Goal: Task Accomplishment & Management: Manage account settings

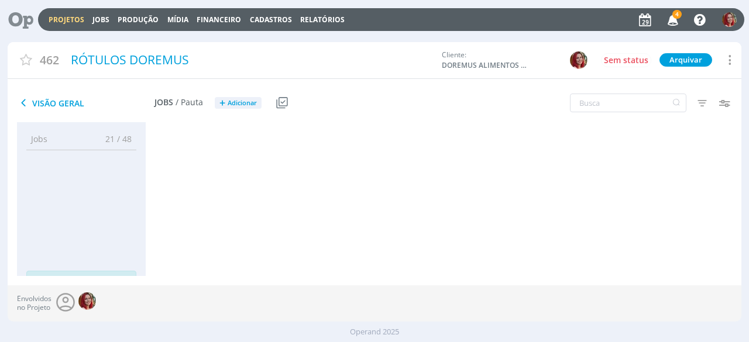
click at [677, 11] on span "4" at bounding box center [676, 14] width 9 height 9
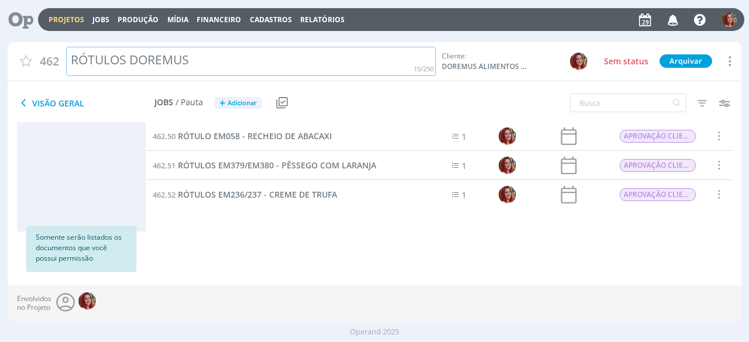
click at [375, 73] on div "462 RÓTULOS DOREMUS Cliente: DOREMUS ALIMENTOS LTDA Sem status Arquivar Arquiva…" at bounding box center [375, 62] width 734 height 40
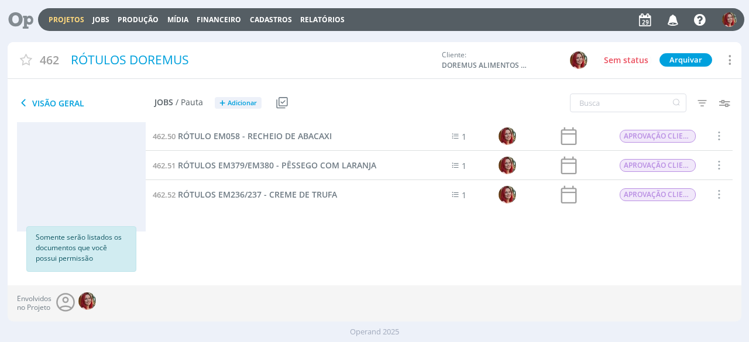
click at [330, 255] on div "Jobs 21 / 48 Propostas 0 / 0 Produção 0 / 0 Mídia 0 / 0 Financeiro 0 / 0 Soment…" at bounding box center [379, 198] width 724 height 153
click at [26, 19] on icon at bounding box center [17, 19] width 24 height 23
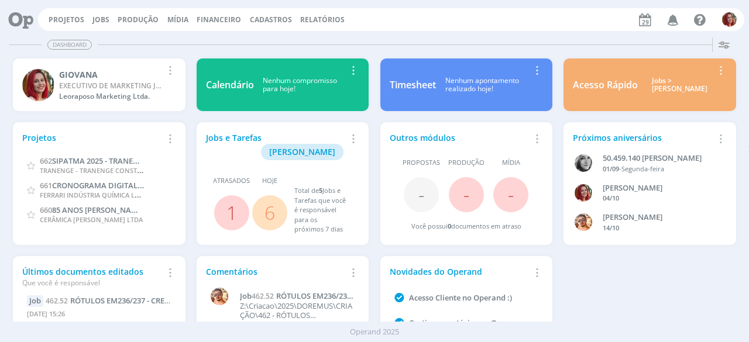
click at [681, 16] on icon "button" at bounding box center [673, 19] width 20 height 20
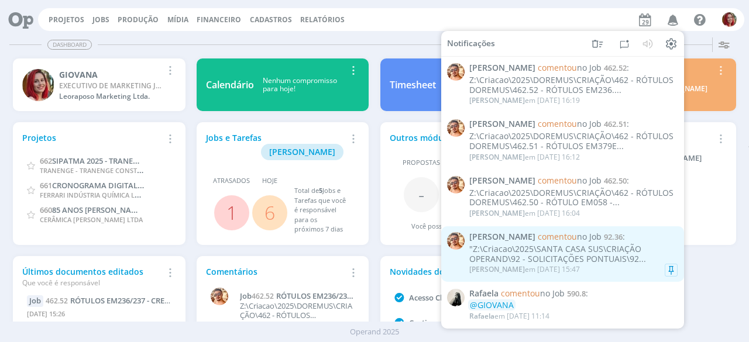
click at [581, 263] on div ""Z:\Criacao\2025\SANTA CASA SUS\CRIAÇÃO OPERAND\92 - SOLICITAÇÕES PONTUAIS\92..." at bounding box center [573, 255] width 208 height 20
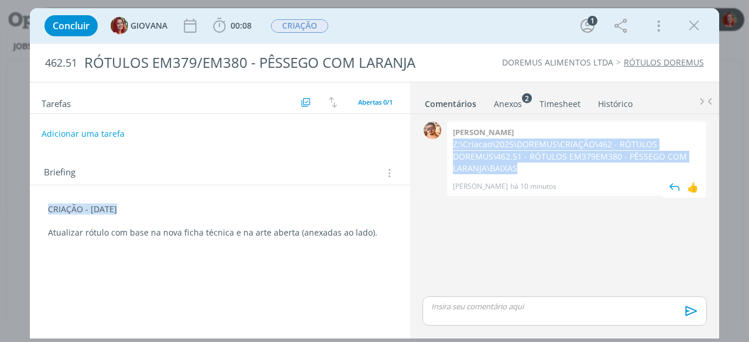
drag, startPoint x: 520, startPoint y: 168, endPoint x: 453, endPoint y: 146, distance: 70.9
click at [453, 146] on p "Z:\Criacao\2025\DOREMUS\CRIAÇÃO\462 - RÓTULOS DOREMUS\462.51 - RÓTULOS EM379EM3…" at bounding box center [576, 157] width 247 height 36
copy p "Z:\Criacao\2025\DOREMUS\CRIAÇÃO\462 - RÓTULOS DOREMUS\462.51 - RÓTULOS EM379EM3…"
click at [112, 132] on button "Adicionar uma tarefa" at bounding box center [82, 133] width 83 height 20
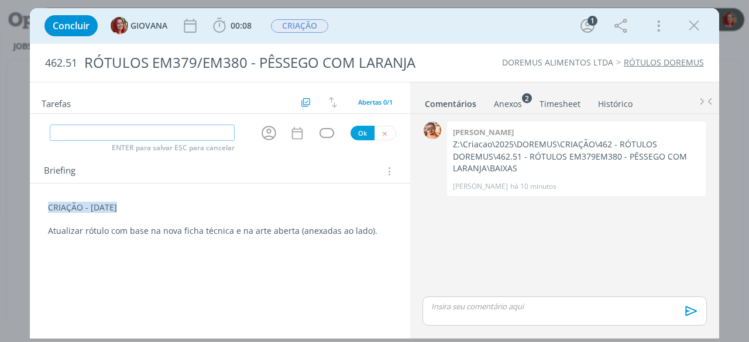
paste input "APROVAÇÃO CLIENTE"
type input "APROVAÇÃO CLIENTE"
click at [362, 128] on button "Ok" at bounding box center [363, 133] width 24 height 15
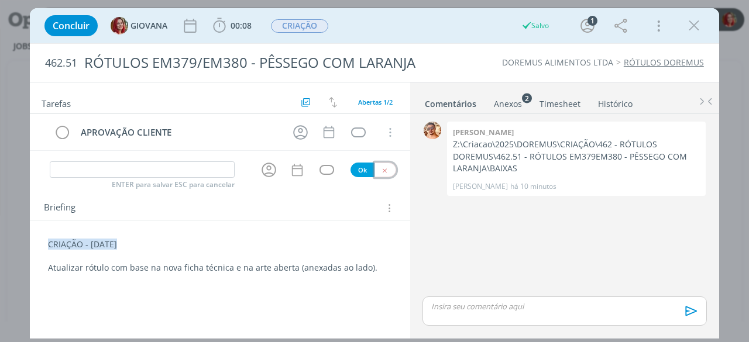
click at [390, 168] on button "dialog" at bounding box center [386, 170] width 22 height 15
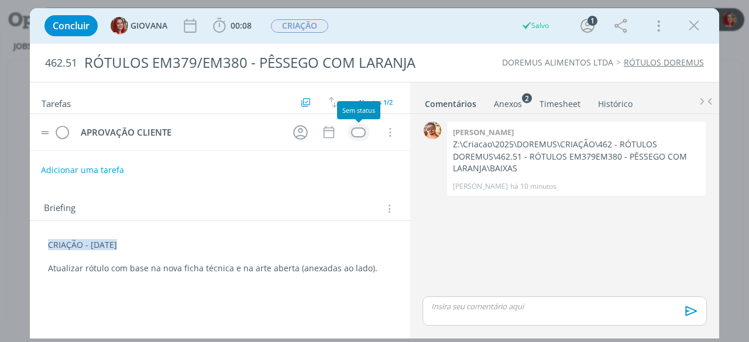
click at [358, 132] on div "dialog" at bounding box center [358, 133] width 15 height 10
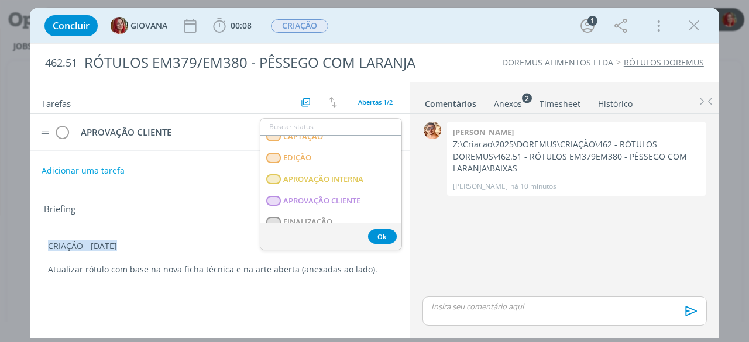
scroll to position [176, 0]
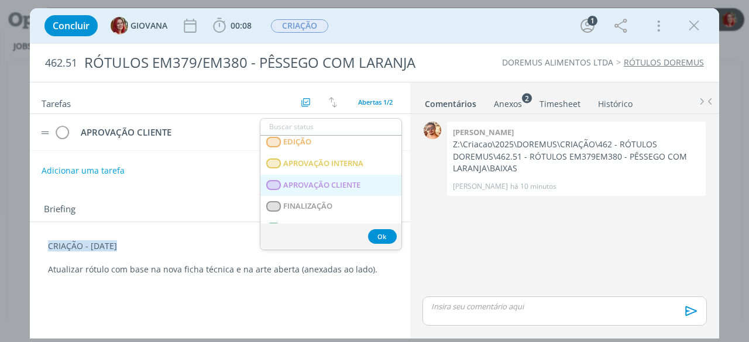
click at [322, 187] on span "APROVAÇÃO CLIENTE" at bounding box center [322, 185] width 77 height 9
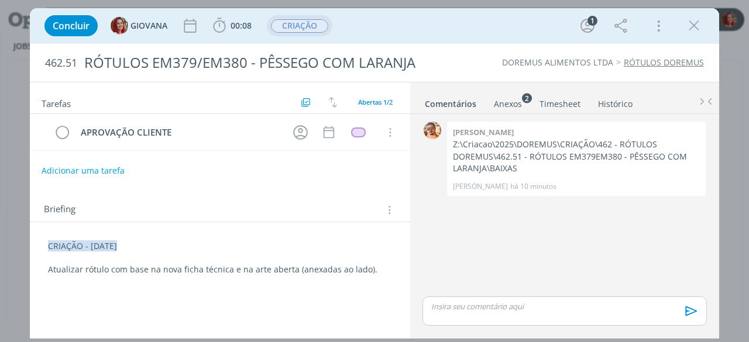
click at [305, 28] on span "CRIAÇÃO" at bounding box center [299, 25] width 57 height 13
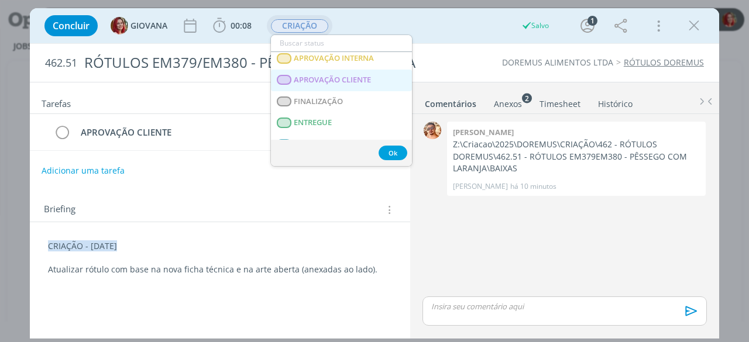
click at [325, 83] on span "APROVAÇÃO CLIENTE" at bounding box center [332, 79] width 77 height 9
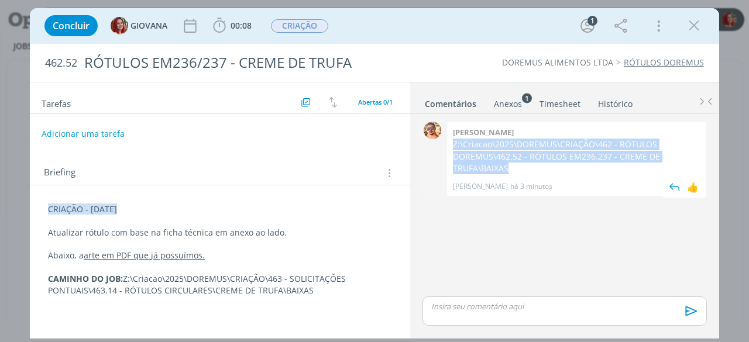
drag, startPoint x: 520, startPoint y: 168, endPoint x: 452, endPoint y: 140, distance: 72.9
click at [453, 140] on p "Z:\Criacao\2025\DOREMUS\CRIAÇÃO\462 - RÓTULOS DOREMUS\462.52 - RÓTULOS EM236.23…" at bounding box center [576, 157] width 247 height 36
copy p "Z:\Criacao\2025\DOREMUS\CRIAÇÃO\462 - RÓTULOS DOREMUS\462.52 - RÓTULOS EM236.23…"
click at [87, 131] on button "Adicionar uma tarefa" at bounding box center [82, 133] width 83 height 20
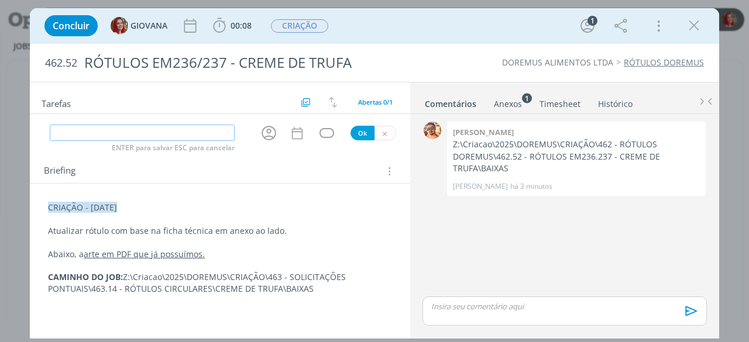
paste input "APROVAÇÃO CLIENTE"
type input "APROVAÇÃO CLIENTE"
click at [362, 128] on button "Ok" at bounding box center [363, 133] width 24 height 15
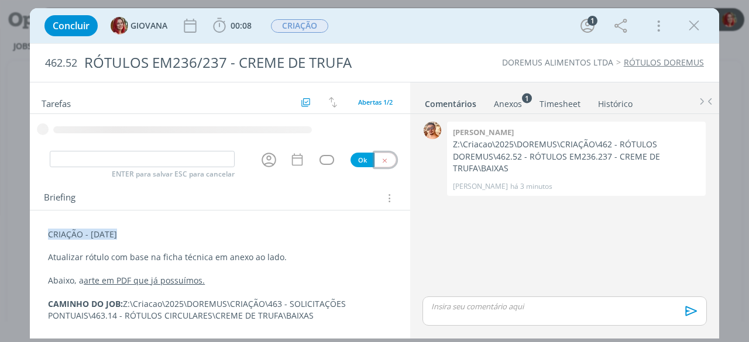
click at [388, 160] on icon "dialog" at bounding box center [385, 161] width 8 height 8
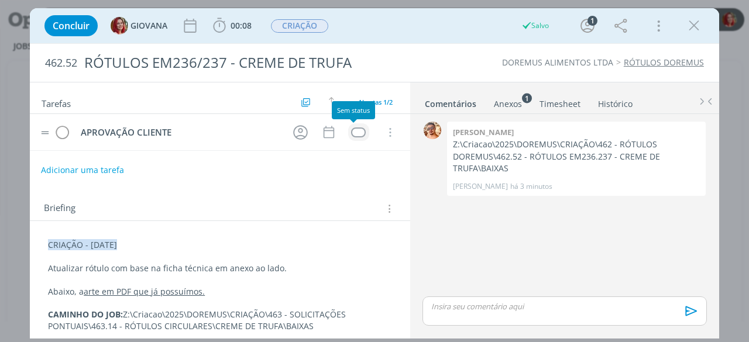
click at [353, 128] on div "dialog" at bounding box center [358, 133] width 15 height 10
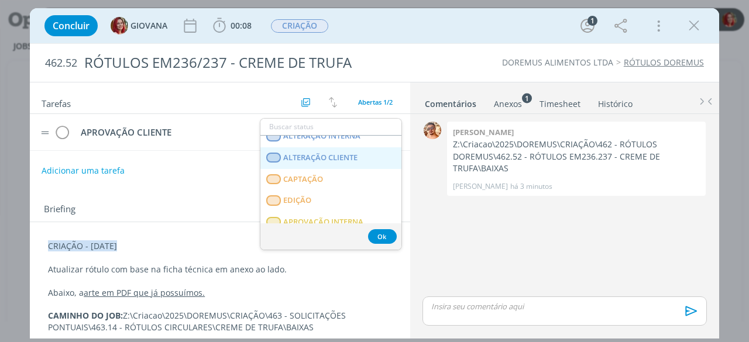
scroll to position [176, 0]
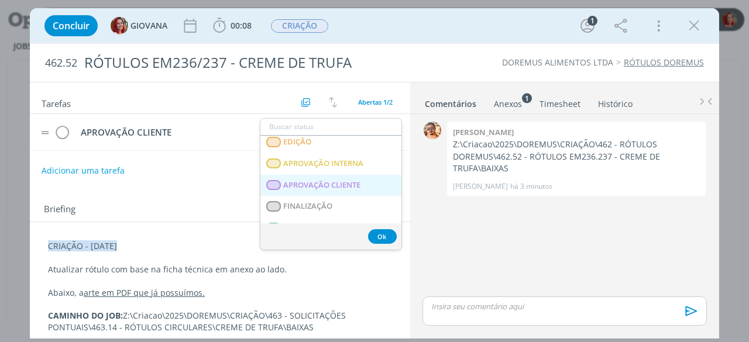
click at [334, 175] on CLIENTE "APROVAÇÃO CLIENTE" at bounding box center [330, 186] width 141 height 22
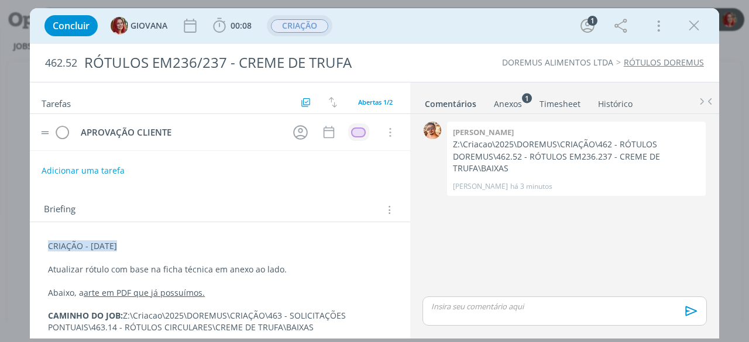
click at [320, 29] on span "CRIAÇÃO" at bounding box center [299, 25] width 57 height 13
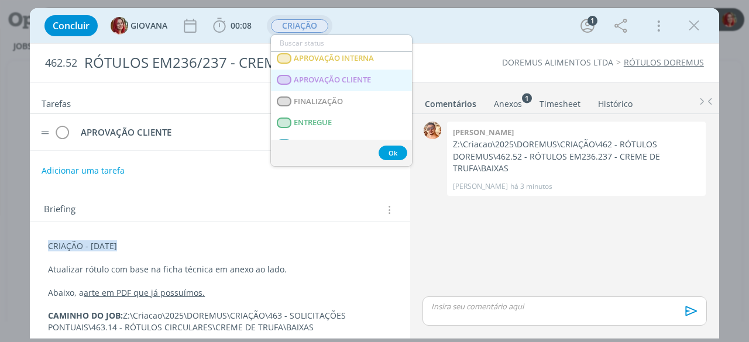
click at [380, 80] on CLIENTE "APROVAÇÃO CLIENTE" at bounding box center [341, 81] width 141 height 22
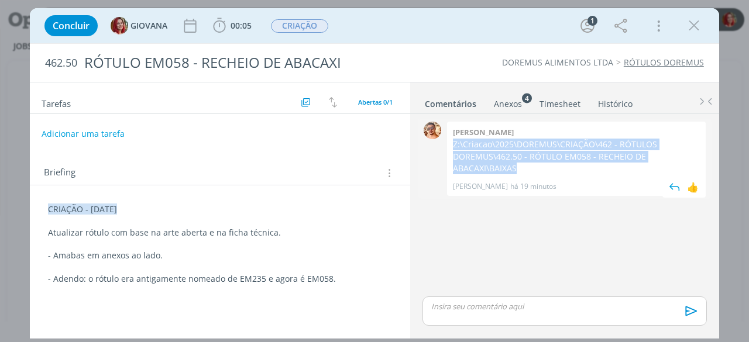
drag, startPoint x: 533, startPoint y: 170, endPoint x: 451, endPoint y: 144, distance: 86.1
click at [451, 144] on div "[PERSON_NAME] Z:\Criacao\2025\DOREMUS\CRIAÇÃO\462 - RÓTULOS DOREMUS\462.50 - RÓ…" at bounding box center [576, 159] width 259 height 74
copy p "Z:\Criacao\2025\DOREMUS\CRIAÇÃO\462 - RÓTULOS DOREMUS\462.50 - RÓTULO EM058 - R…"
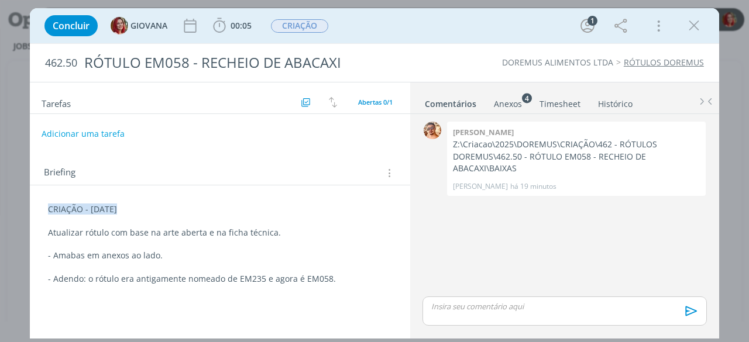
click at [325, 154] on div "Briefing Briefings Predefinidos Versões do Briefing Ver Briefing do Projeto" at bounding box center [220, 170] width 380 height 32
click at [104, 130] on button "Adicionar uma tarefa" at bounding box center [82, 133] width 83 height 20
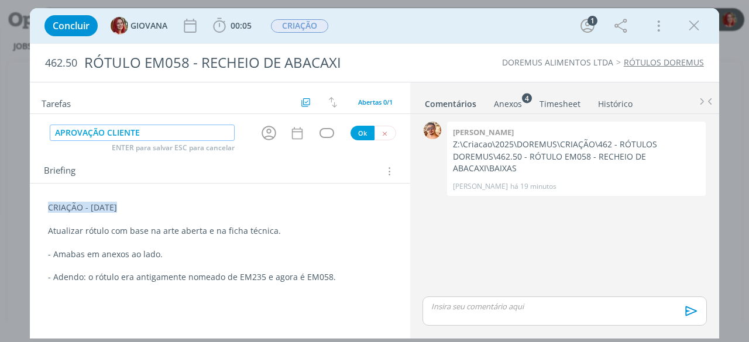
drag, startPoint x: 158, startPoint y: 135, endPoint x: 37, endPoint y: 133, distance: 120.6
click at [37, 133] on div "APROVAÇÃO CLIENTE ENTER para salvar ESC para cancelar [PERSON_NAME]" at bounding box center [220, 132] width 380 height 19
type input "APROVAÇÃO CLIENTE"
click at [361, 131] on button "Ok" at bounding box center [363, 133] width 24 height 15
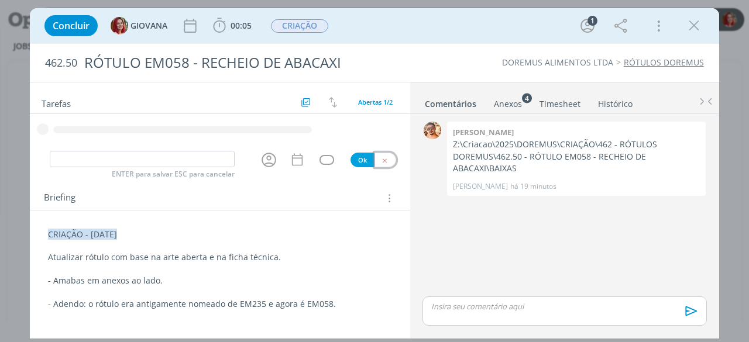
click at [393, 162] on button "dialog" at bounding box center [386, 160] width 22 height 15
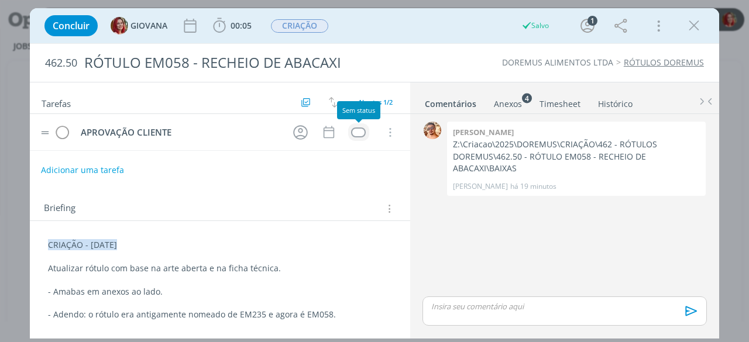
click at [359, 131] on div "dialog" at bounding box center [358, 133] width 15 height 10
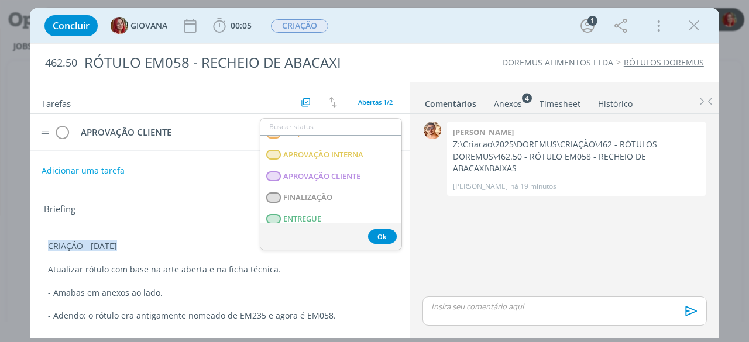
scroll to position [181, 0]
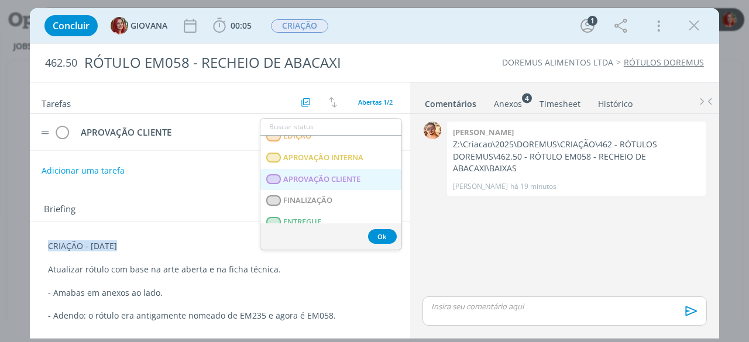
click at [380, 183] on CLIENTE "APROVAÇÃO CLIENTE" at bounding box center [330, 180] width 141 height 22
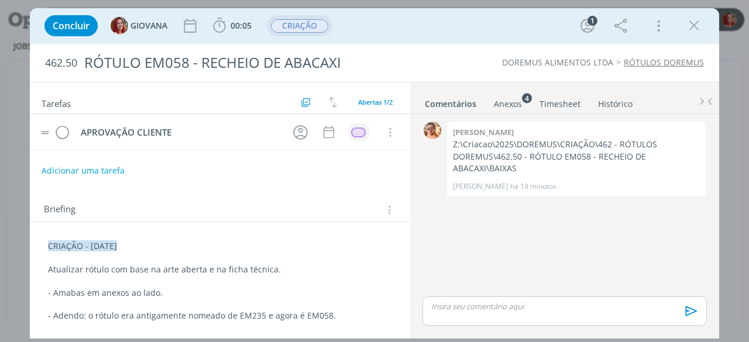
click at [300, 32] on span "CRIAÇÃO" at bounding box center [299, 25] width 57 height 13
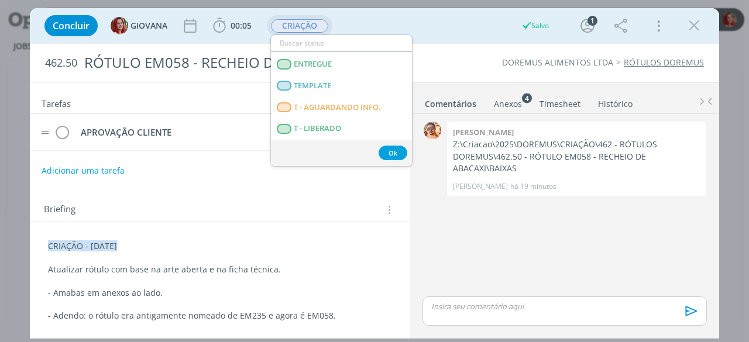
scroll to position [176, 0]
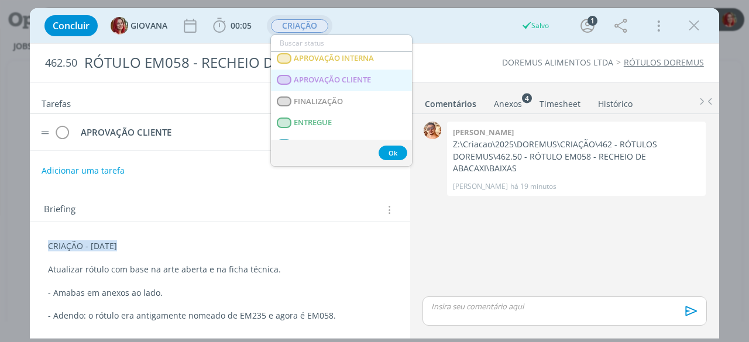
click at [355, 85] on CLIENTE "APROVAÇÃO CLIENTE" at bounding box center [341, 81] width 141 height 22
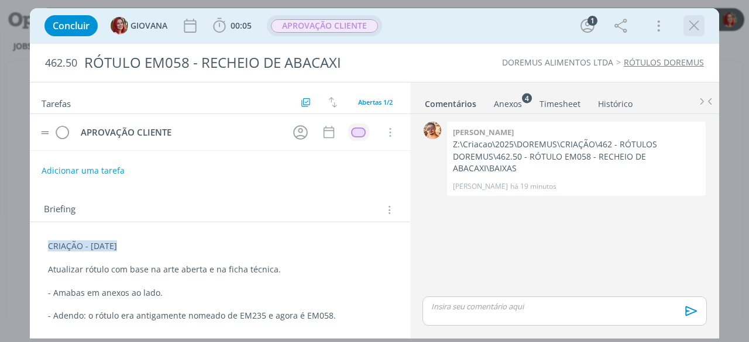
click at [700, 27] on icon "dialog" at bounding box center [694, 26] width 18 height 18
